Goal: Use online tool/utility: Utilize a website feature to perform a specific function

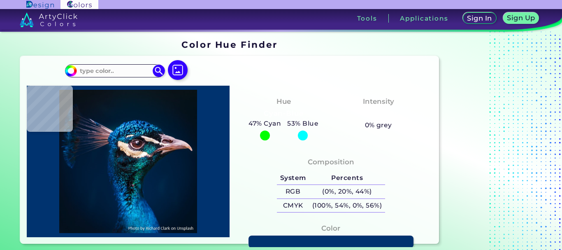
type input "#000000"
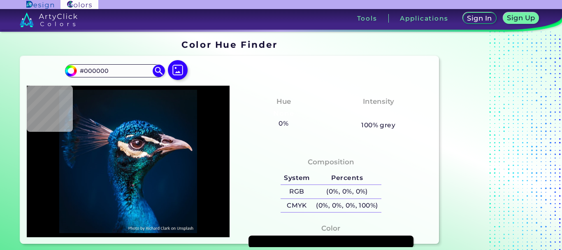
type input "#03111a"
type input "#03111A"
type input "#031323"
type input "#00192f"
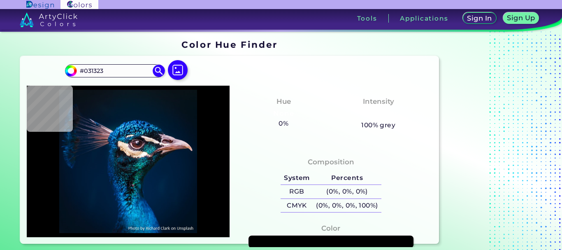
type input "#00192F"
type input "#031b33"
type input "#031B33"
type input "#002138"
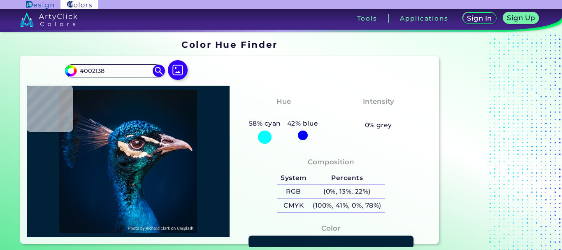
click at [165, 132] on img at bounding box center [128, 161] width 195 height 143
click at [161, 73] on img at bounding box center [159, 70] width 14 height 14
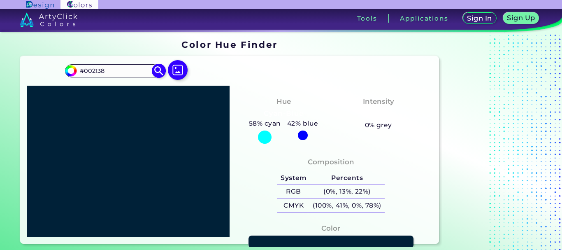
click at [125, 71] on input "#002138" at bounding box center [115, 70] width 77 height 11
paste input "4d6e"
type input "#004d6e"
click at [160, 72] on img at bounding box center [159, 70] width 14 height 14
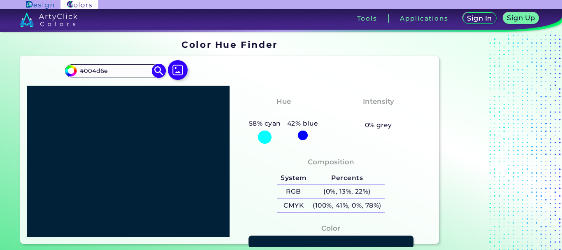
type input "#004d6e"
type input "#004D6E"
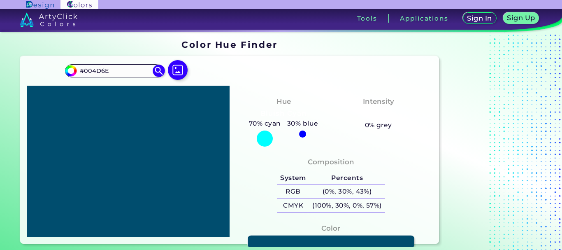
click at [266, 241] on link at bounding box center [331, 241] width 167 height 13
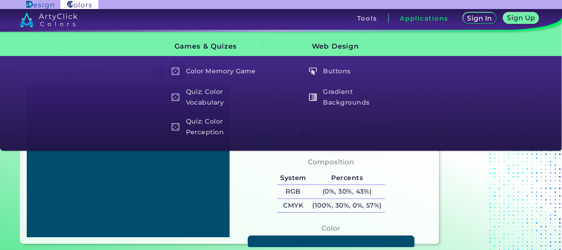
click at [312, 239] on link at bounding box center [331, 241] width 167 height 13
